Goal: Information Seeking & Learning: Compare options

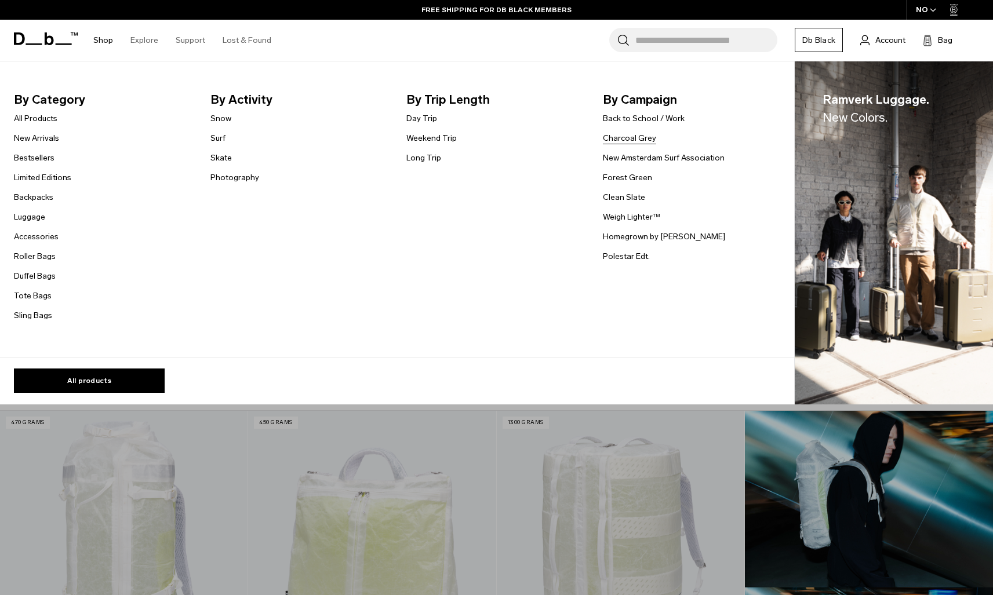
click at [622, 138] on link "Charcoal Grey" at bounding box center [629, 138] width 53 height 12
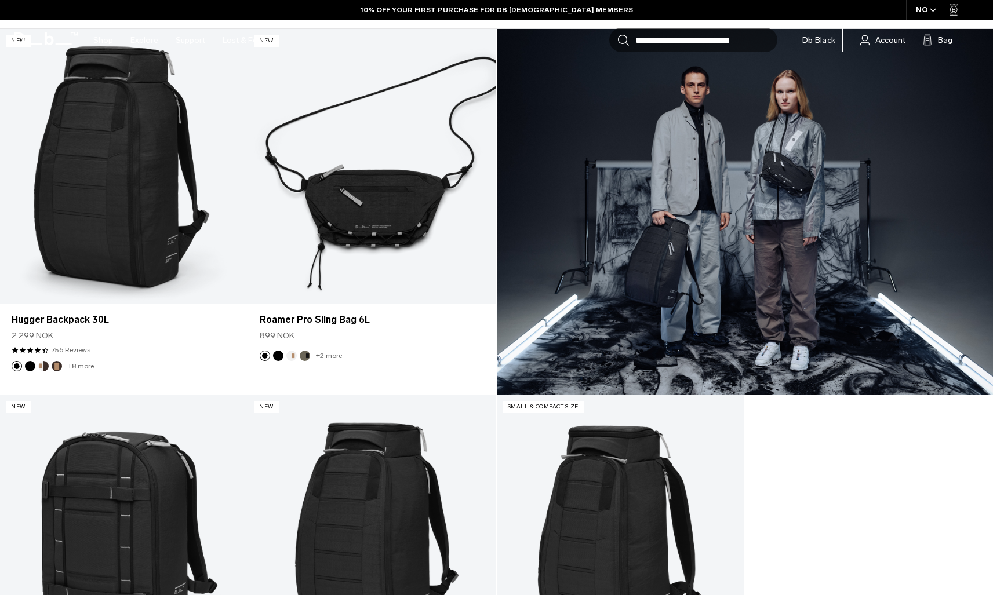
scroll to position [5, 0]
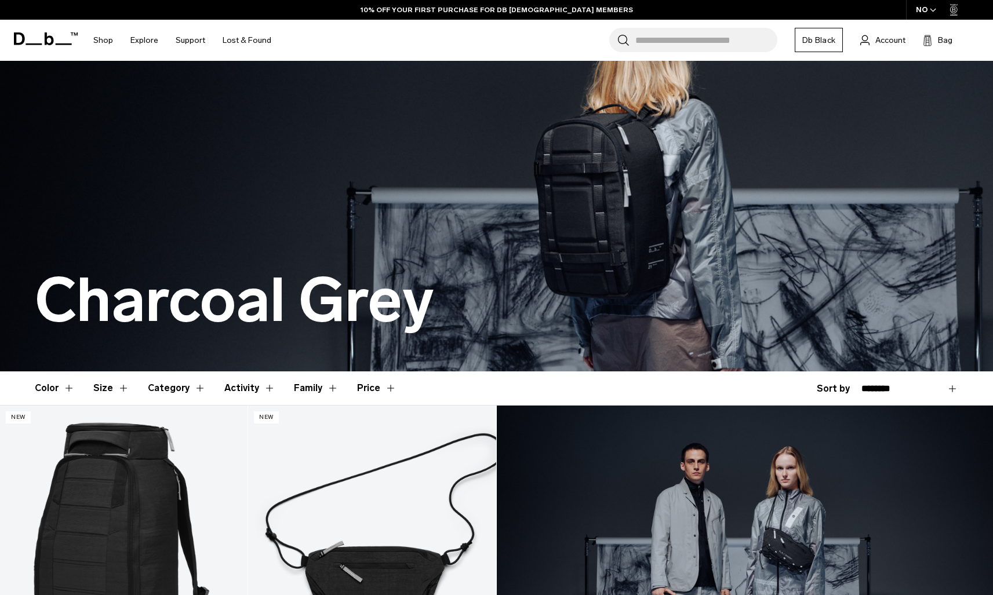
click at [27, 43] on icon at bounding box center [33, 44] width 16 height 2
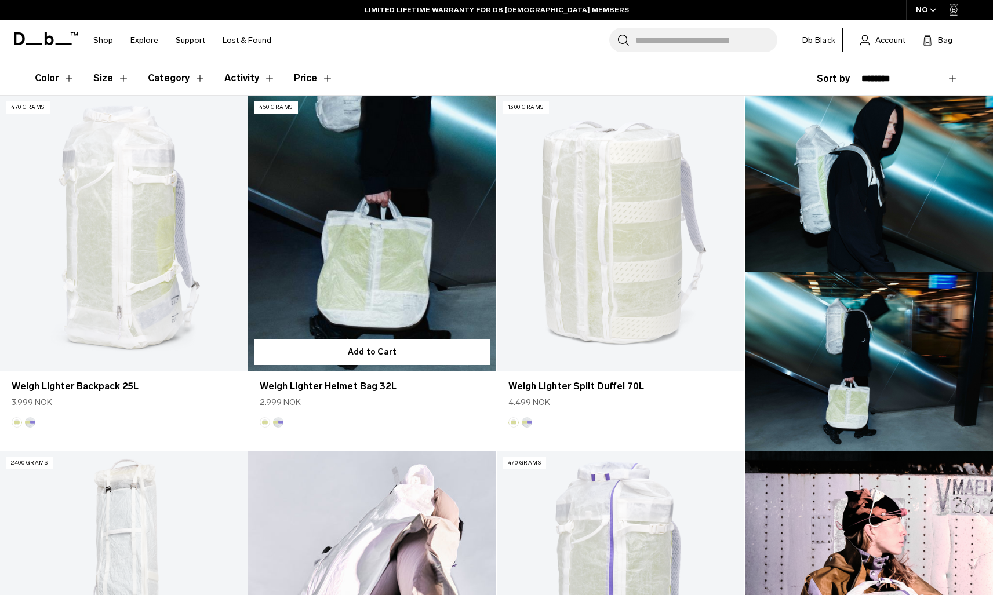
scroll to position [161, 0]
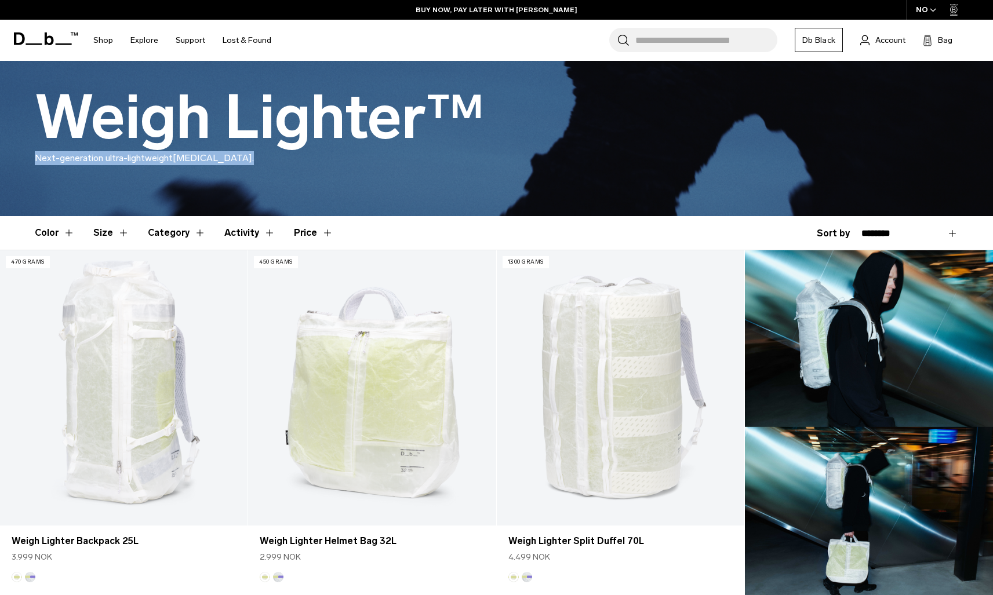
drag, startPoint x: 259, startPoint y: 169, endPoint x: 37, endPoint y: 158, distance: 222.2
click at [37, 158] on p "Next-generation ultra-lightweight mountaineering." at bounding box center [496, 165] width 923 height 28
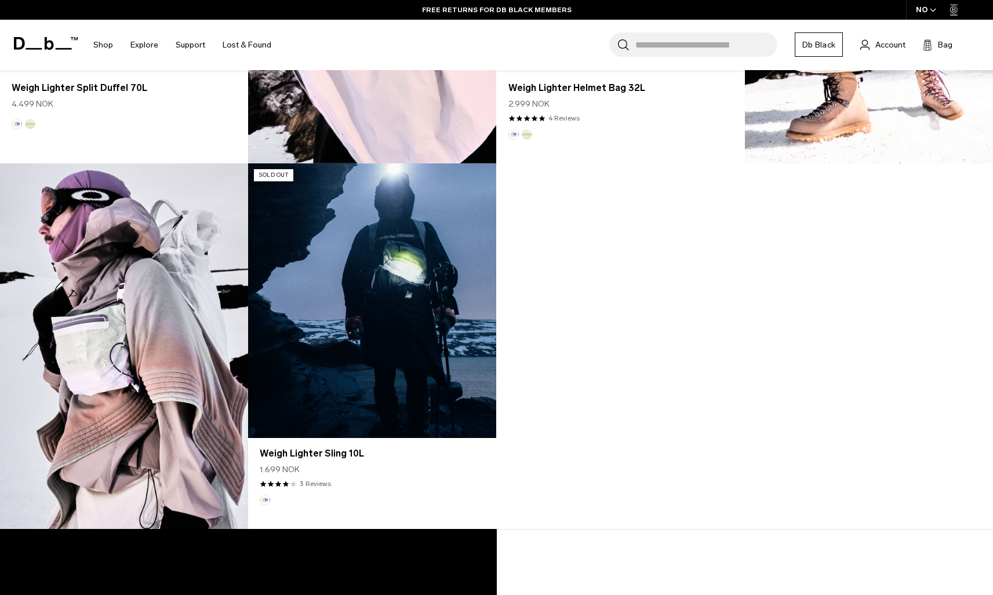
scroll to position [1025, 0]
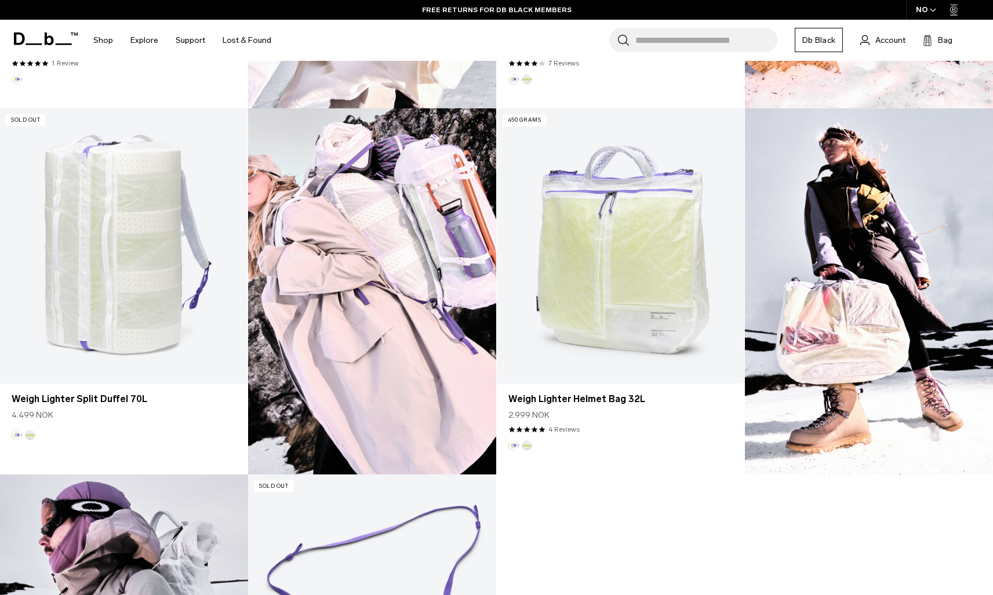
click at [30, 43] on icon at bounding box center [33, 44] width 16 height 2
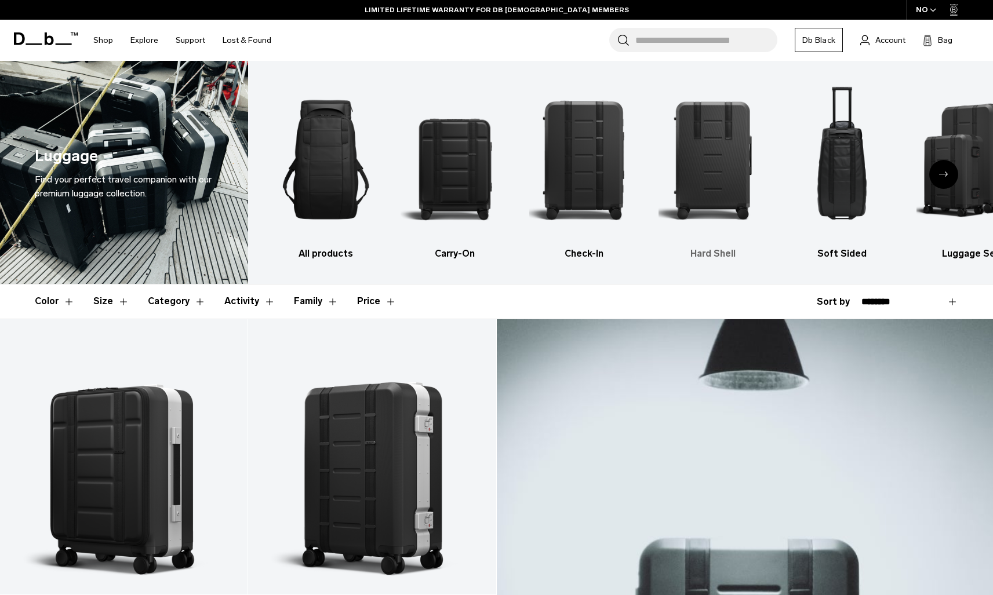
click at [686, 161] on img "4 / 6" at bounding box center [712, 159] width 109 height 163
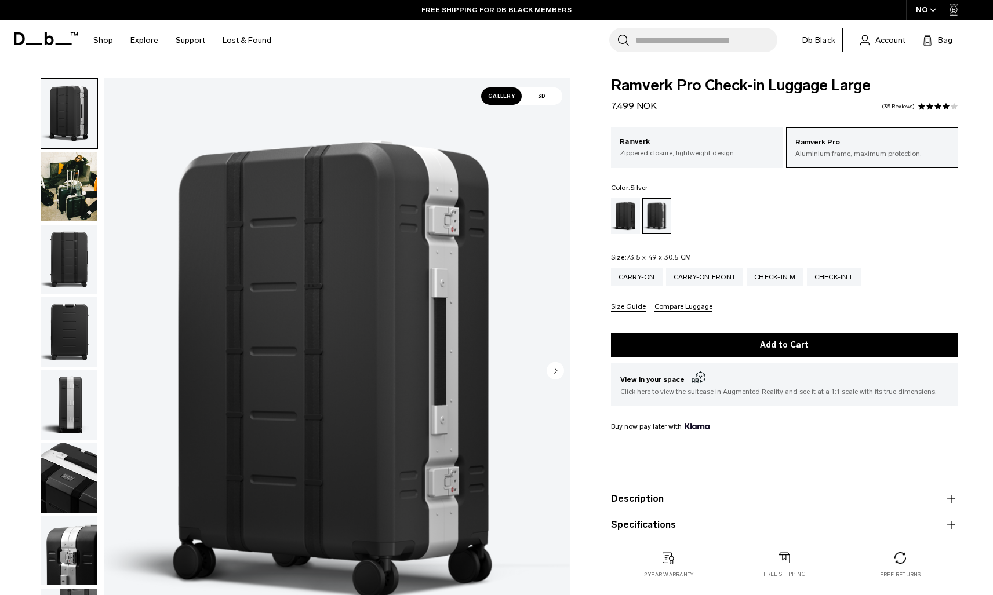
scroll to position [38, 0]
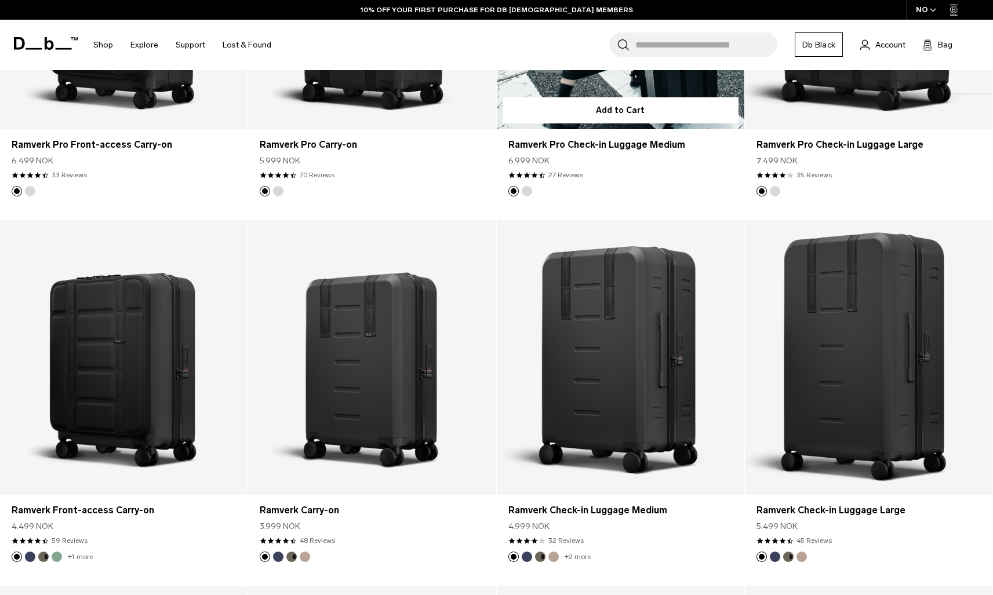
scroll to position [597, 0]
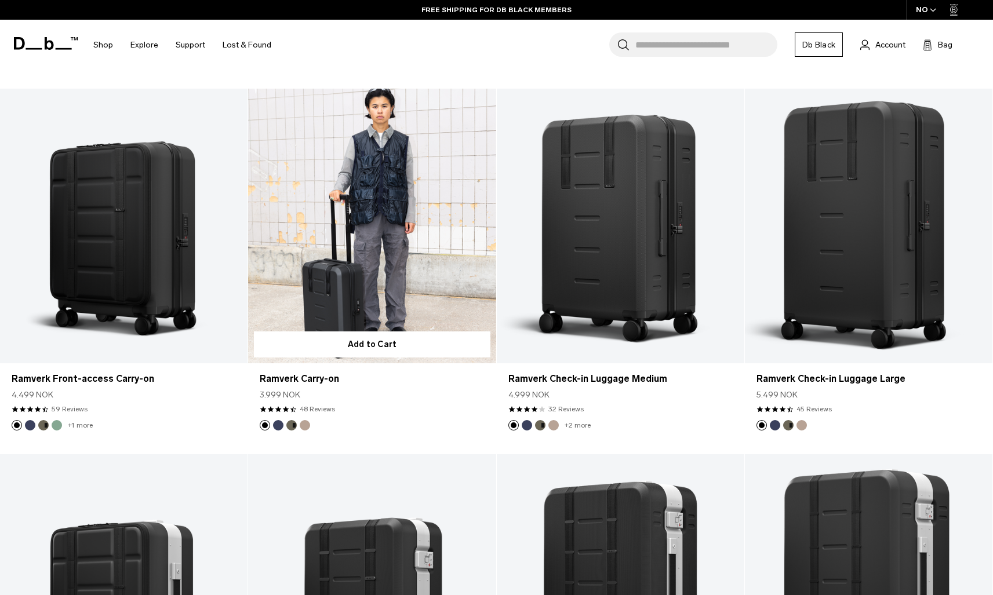
click at [370, 246] on link "Ramverk Carry-on" at bounding box center [371, 226] width 247 height 275
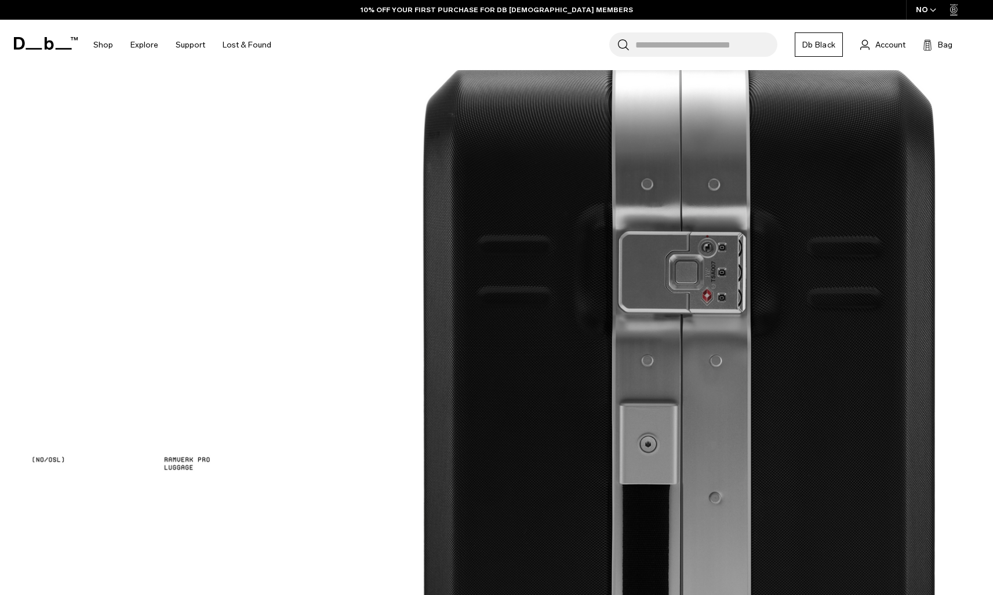
scroll to position [1476, 0]
